Goal: Find specific page/section: Find specific page/section

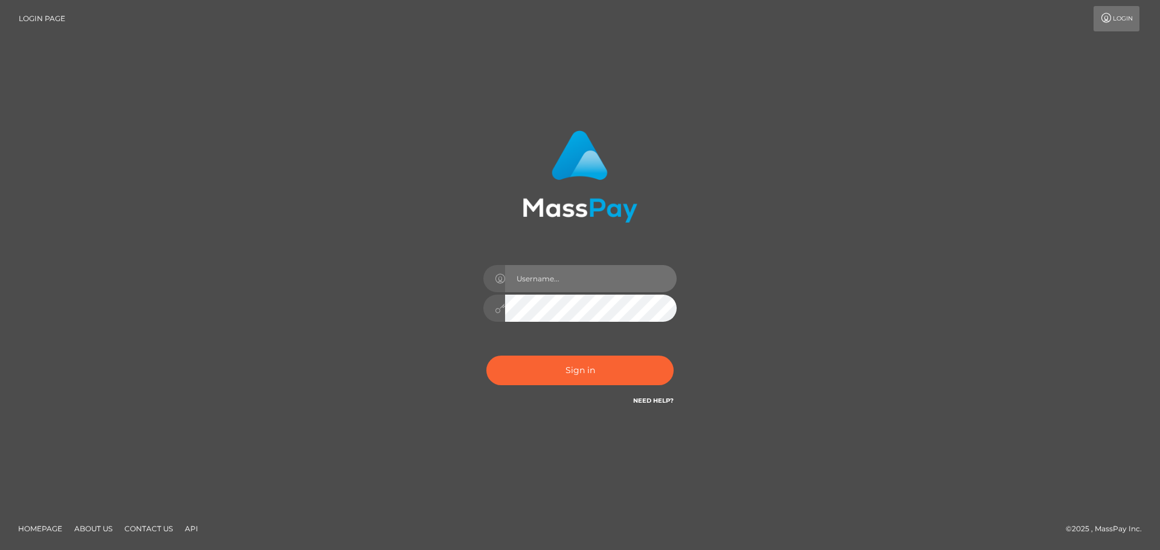
click at [547, 285] on input "text" at bounding box center [591, 278] width 172 height 27
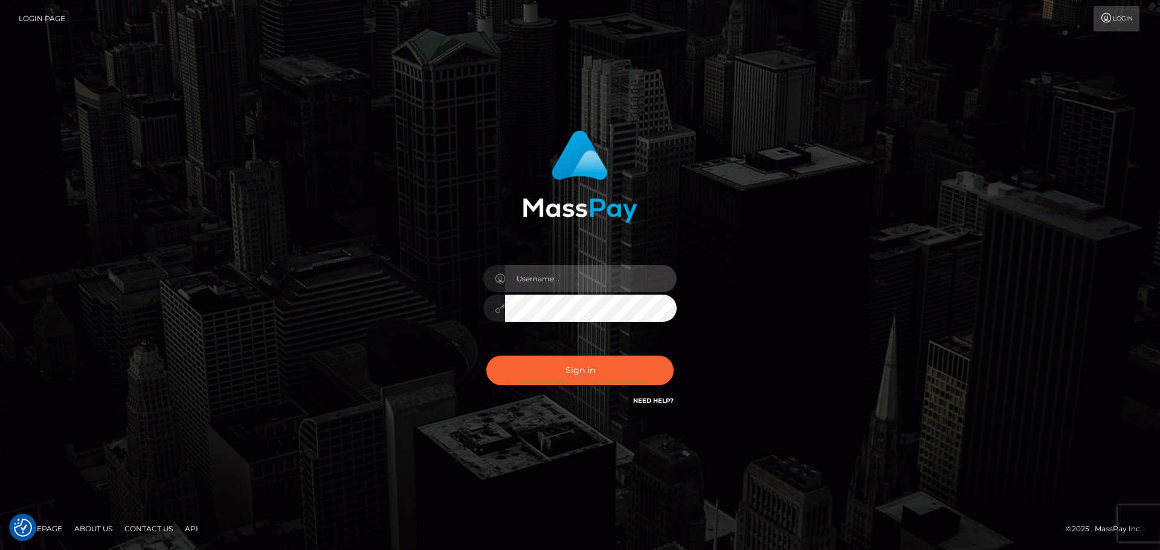
type input "Veronica"
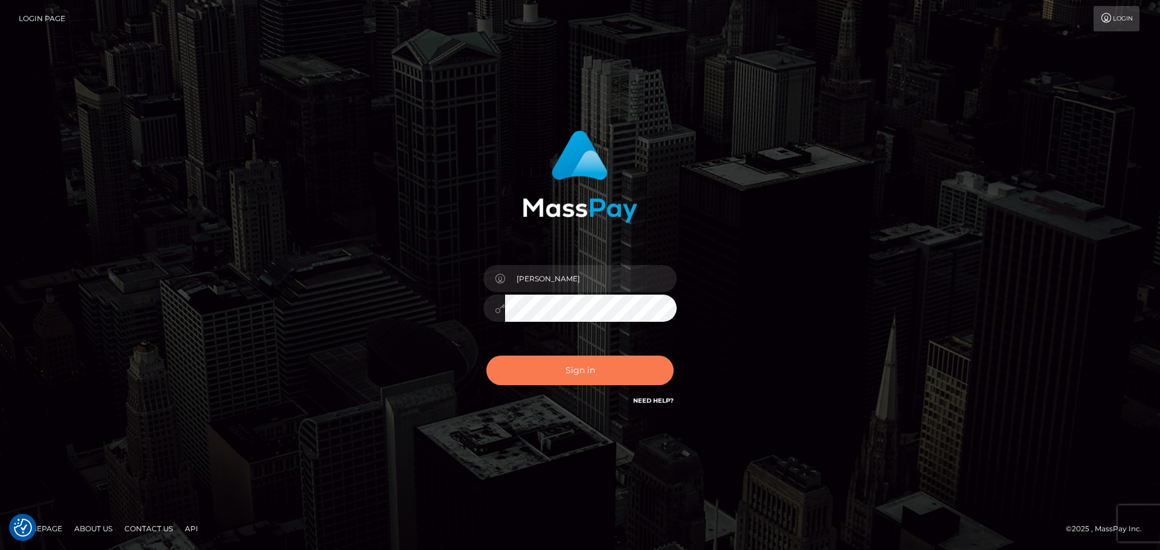
click at [594, 367] on button "Sign in" at bounding box center [579, 371] width 187 height 30
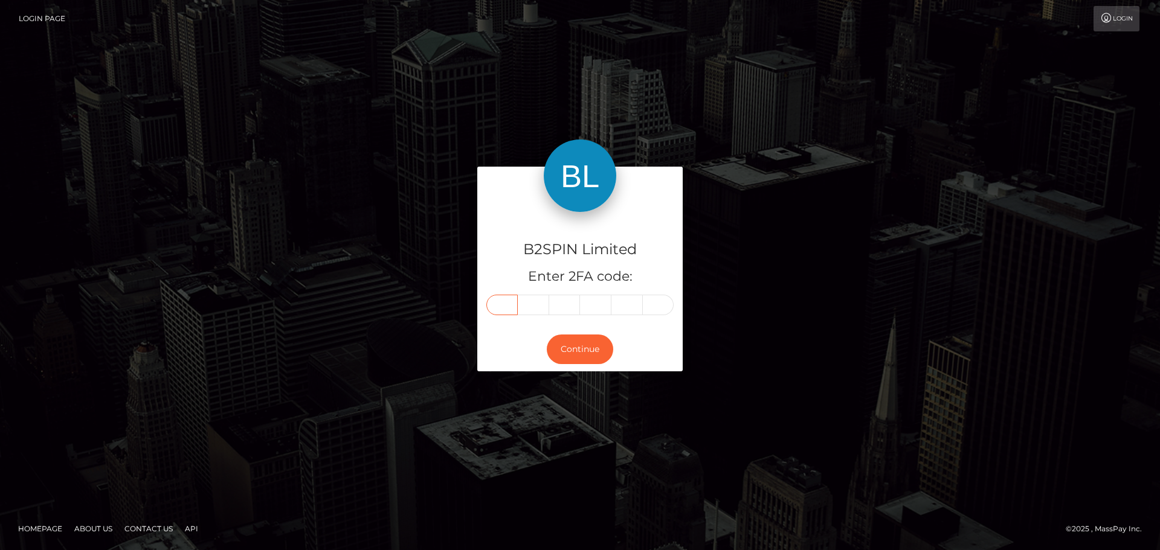
paste input "2"
type input "2"
type input "5"
type input "0"
type input "6"
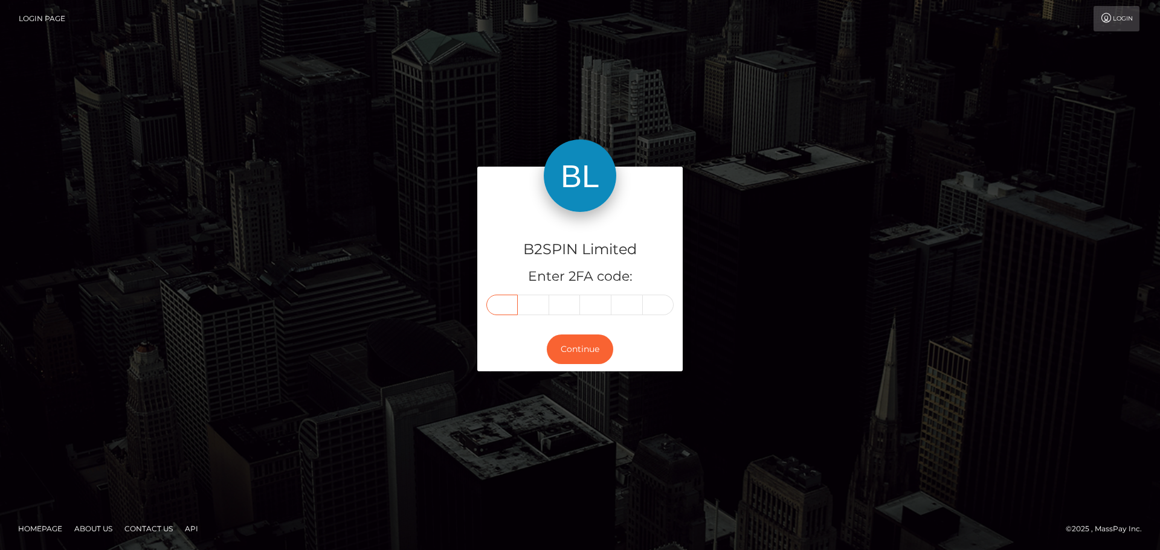
type input "6"
type input "5"
click at [593, 343] on button "Continue" at bounding box center [580, 350] width 66 height 30
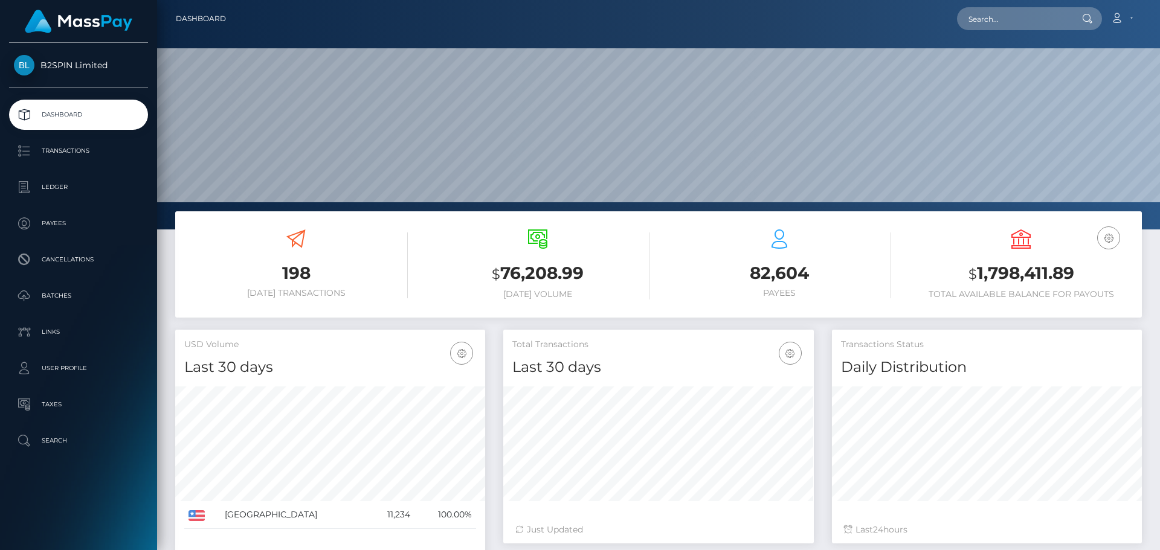
scroll to position [214, 311]
click at [997, 16] on input "text" at bounding box center [1014, 18] width 114 height 23
paste input "7dee30b2-2fb5-4bad-905b-d0883fe67983"
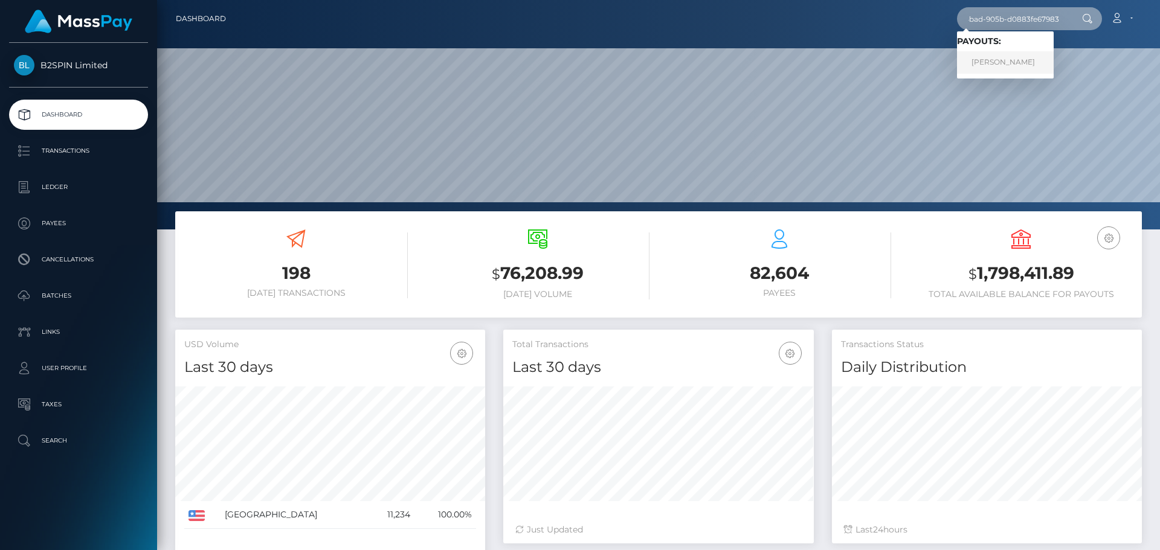
type input "7dee30b2-2fb5-4bad-905b-d0883fe67983"
click at [1005, 62] on link "ROLINDA PATRICE LITTLE" at bounding box center [1005, 62] width 97 height 22
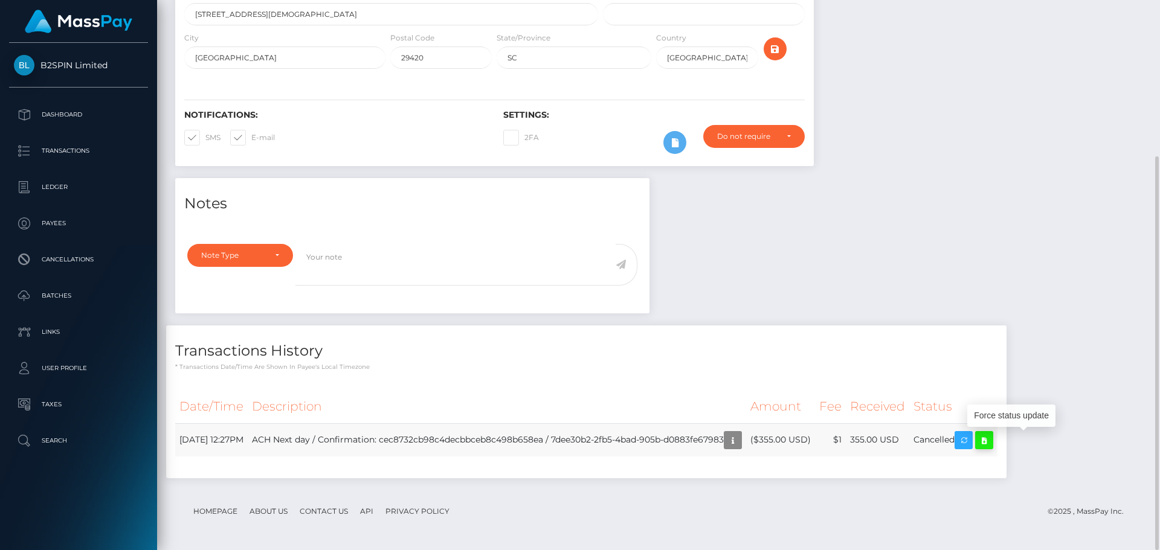
scroll to position [145, 311]
click at [991, 441] on icon at bounding box center [984, 440] width 14 height 15
